Goal: Check status: Verify the current state of an ongoing process or item

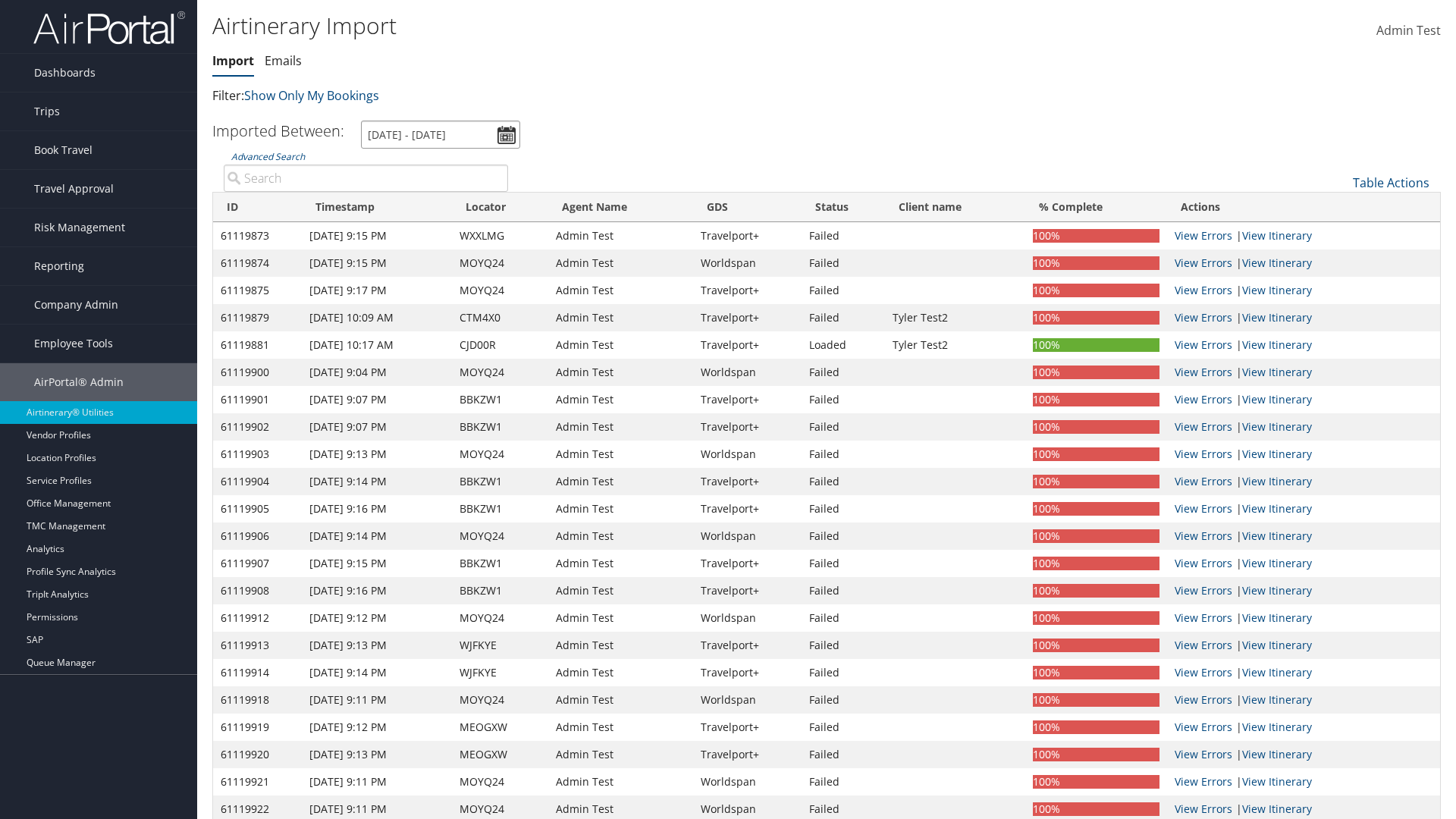
click at [440, 135] on input "[DATE] - [DATE]" at bounding box center [440, 135] width 160 height 28
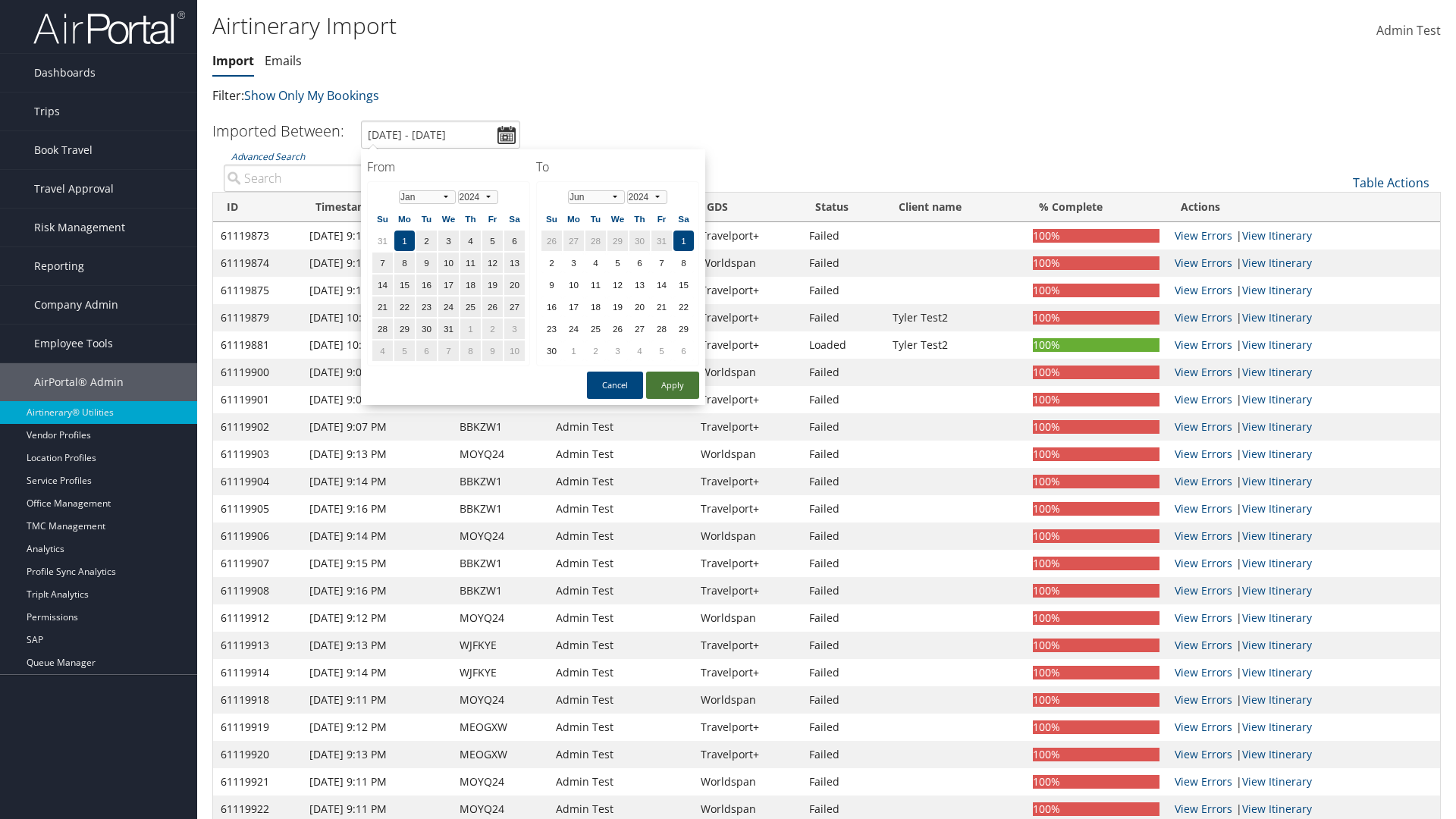
click at [672, 386] on button "Apply" at bounding box center [672, 385] width 53 height 27
type input "1/1/2024 - 6/1/2024"
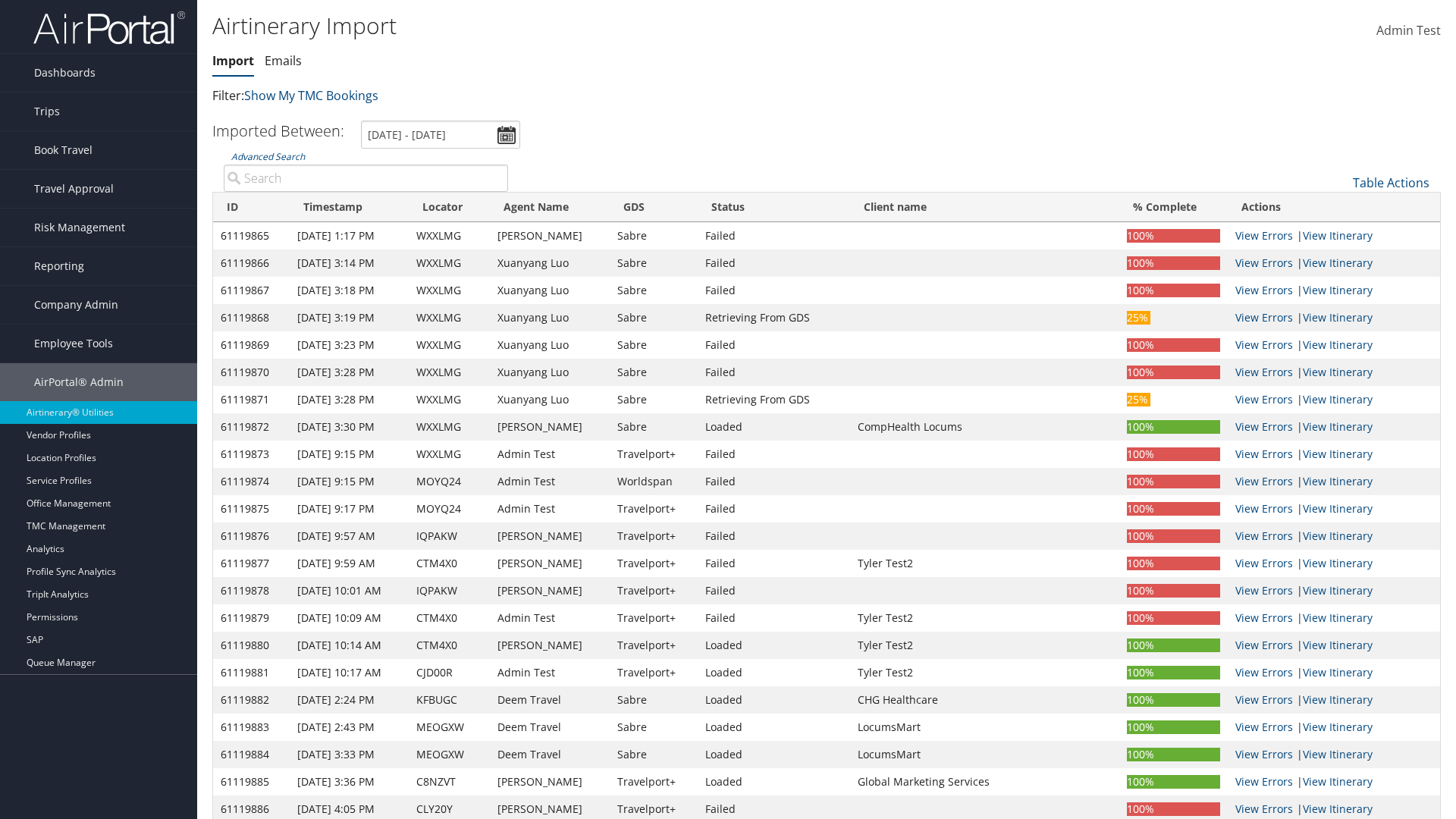
click at [251, 207] on th "ID" at bounding box center [251, 208] width 76 height 30
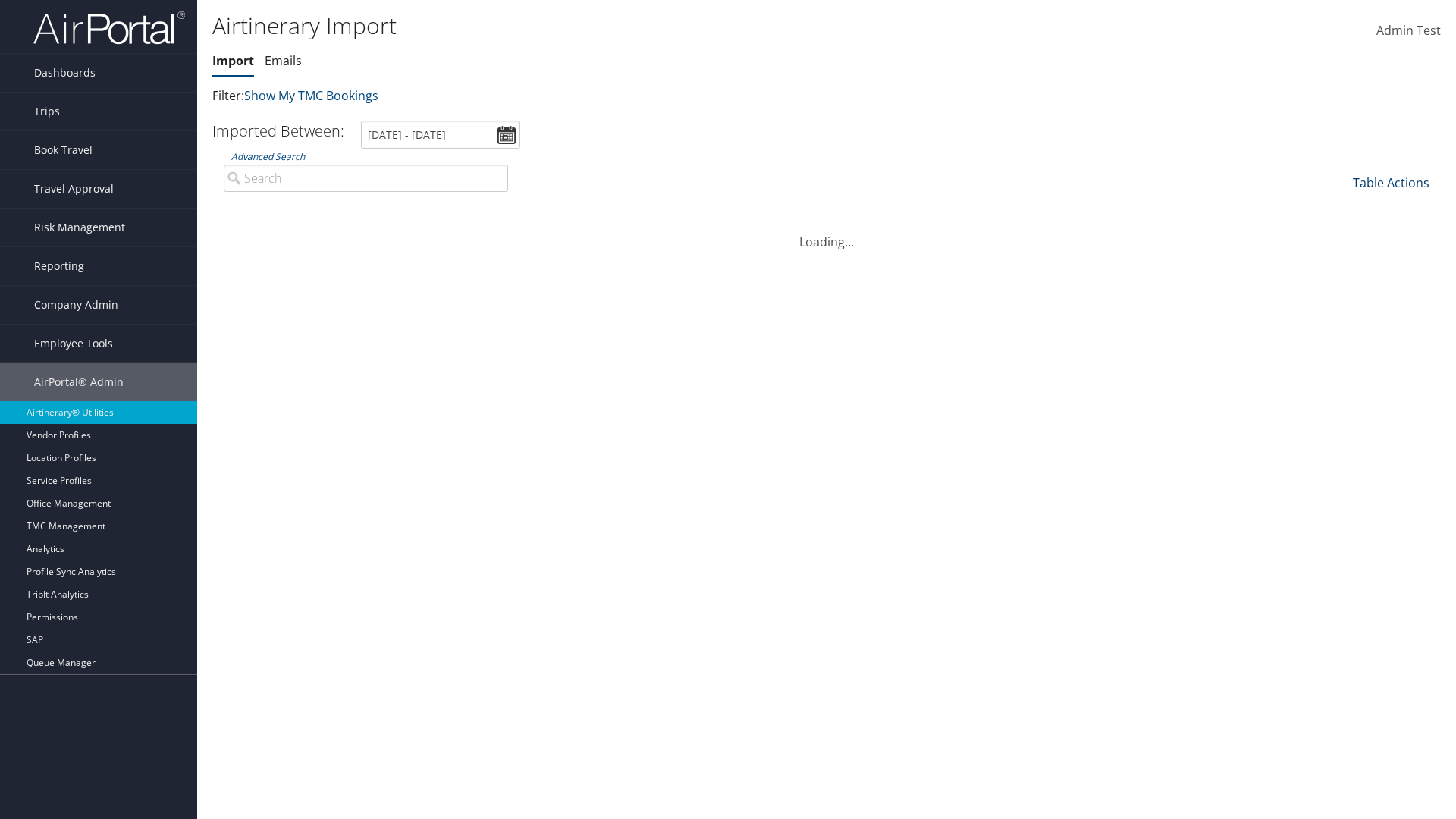
click at [1391, 183] on link "Table Actions" at bounding box center [1391, 183] width 76 height 17
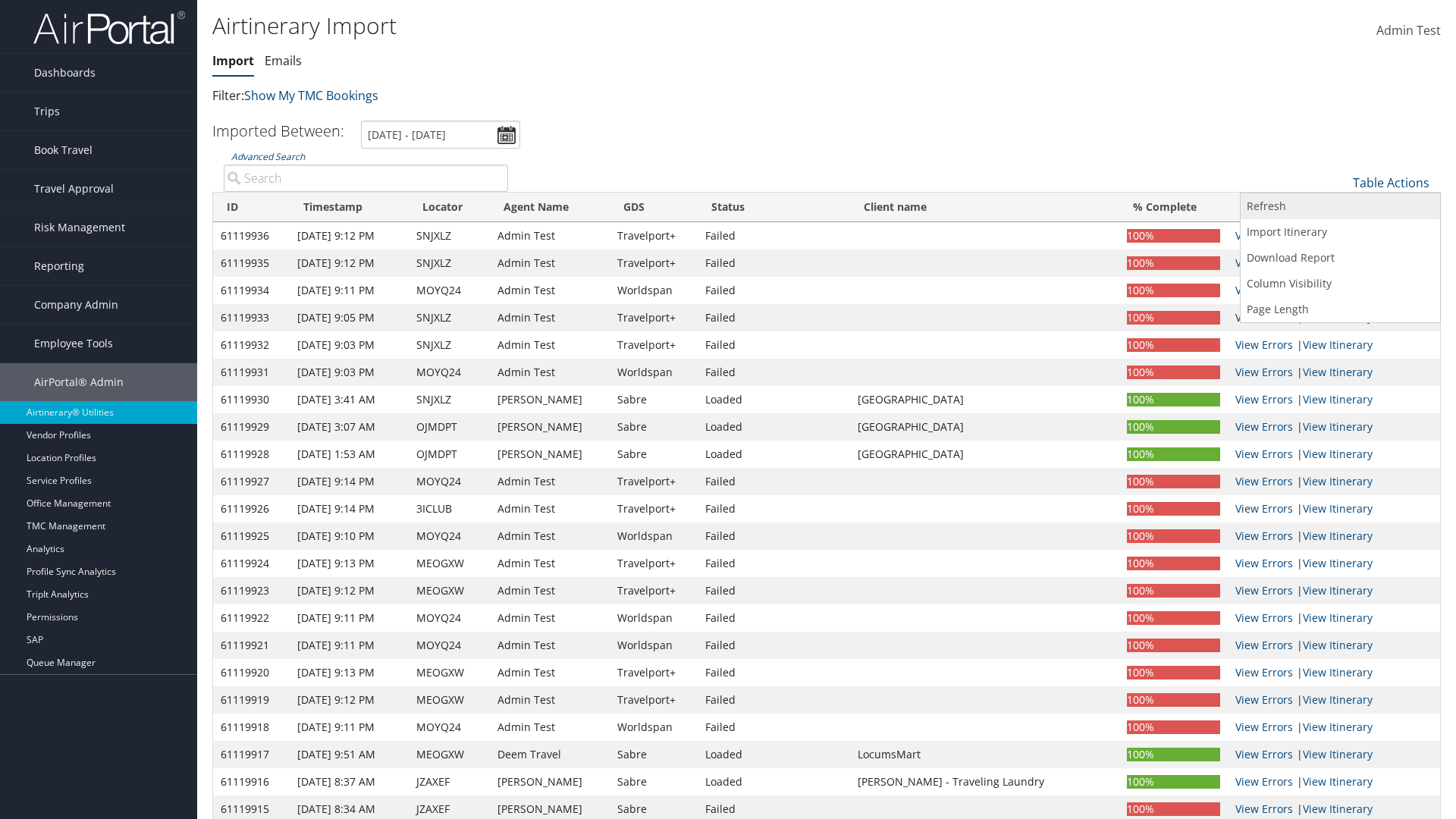
click at [1340, 206] on link "Refresh" at bounding box center [1340, 206] width 199 height 26
